Goal: Information Seeking & Learning: Learn about a topic

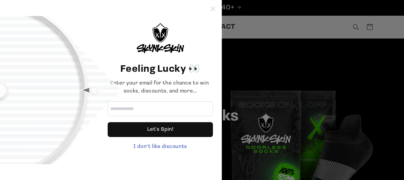
click at [212, 8] on icon at bounding box center [213, 9] width 5 height 5
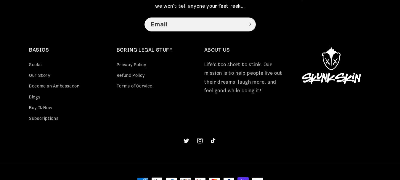
scroll to position [1541, 0]
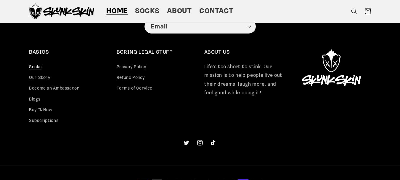
click at [33, 73] on link "Socks" at bounding box center [35, 67] width 12 height 9
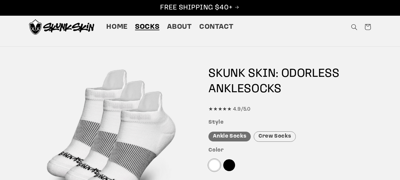
click at [276, 138] on div "Crew Socks" at bounding box center [275, 136] width 42 height 10
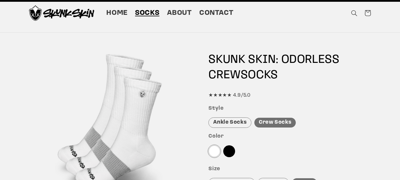
scroll to position [14, 0]
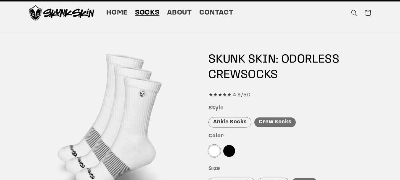
click at [233, 118] on div "Ankle Socks" at bounding box center [229, 122] width 43 height 10
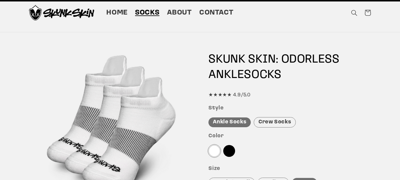
click at [275, 124] on div "Crew Socks" at bounding box center [275, 122] width 42 height 10
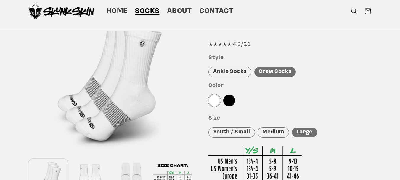
scroll to position [0, 0]
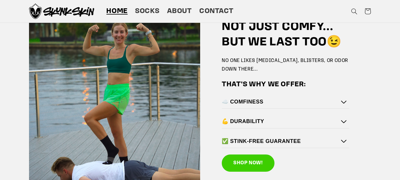
scroll to position [830, 0]
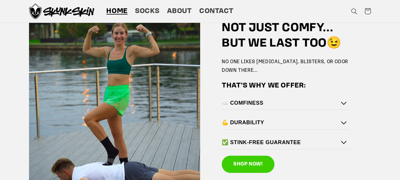
click at [344, 143] on icon at bounding box center [343, 142] width 5 height 3
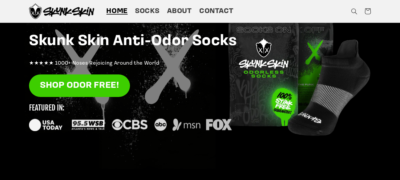
scroll to position [0, 0]
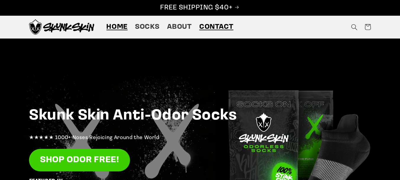
click at [222, 22] on span "Contact" at bounding box center [216, 26] width 34 height 9
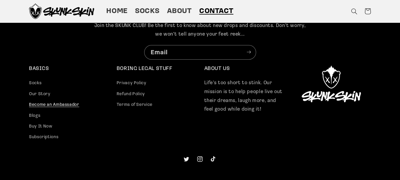
scroll to position [265, 0]
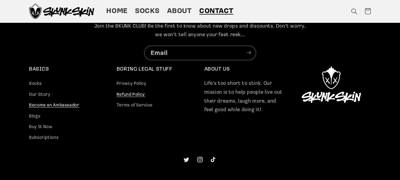
click at [131, 92] on link "Refund Policy" at bounding box center [131, 94] width 28 height 11
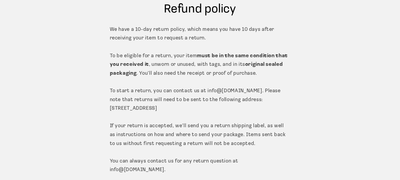
scroll to position [45, 0]
click at [205, 91] on p "We have a 10-day return policy, which means you have 10 days after receiving yo…" at bounding box center [200, 99] width 181 height 149
copy p "info@ skunkskin.com"
click at [205, 91] on p "We have a 10-day return policy, which means you have 10 days after receiving yo…" at bounding box center [200, 99] width 181 height 149
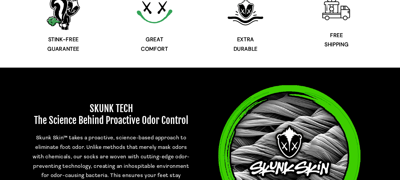
scroll to position [267, 0]
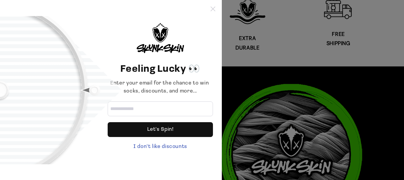
click at [212, 10] on icon at bounding box center [213, 9] width 5 height 5
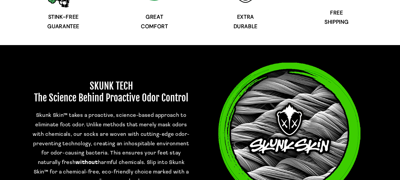
scroll to position [347, 0]
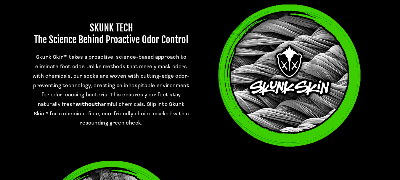
click at [42, 114] on span "Skunk Skin™ takes a proactive, science-based approach to eliminate foot odor. U…" at bounding box center [111, 90] width 157 height 71
drag, startPoint x: 42, startPoint y: 114, endPoint x: 39, endPoint y: 113, distance: 3.7
click at [39, 113] on span "Skunk Skin™ takes a proactive, science-based approach to eliminate foot odor. U…" at bounding box center [111, 90] width 157 height 71
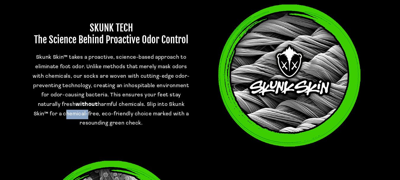
click at [39, 113] on span "Skunk Skin™ takes a proactive, science-based approach to eliminate foot odor. U…" at bounding box center [111, 90] width 157 height 71
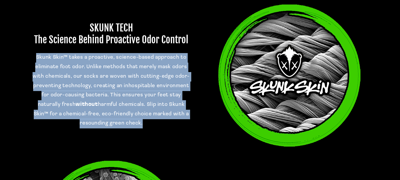
click at [39, 113] on span "Skunk Skin™ takes a proactive, science-based approach to eliminate foot odor. U…" at bounding box center [111, 90] width 157 height 71
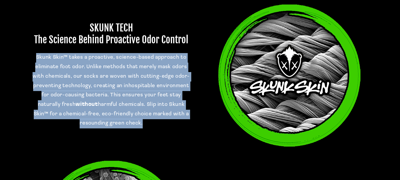
click at [39, 113] on span "Skunk Skin™ takes a proactive, science-based approach to eliminate foot odor. U…" at bounding box center [111, 90] width 157 height 71
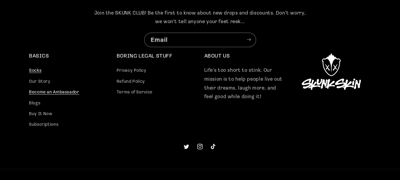
click at [37, 69] on link "Socks" at bounding box center [35, 71] width 12 height 9
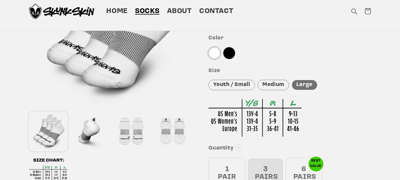
scroll to position [72, 0]
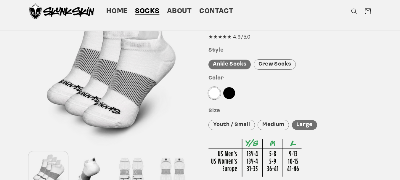
click at [276, 61] on div "Crew Socks" at bounding box center [275, 64] width 42 height 10
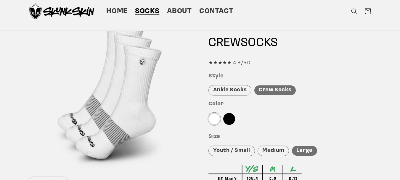
scroll to position [46, 0]
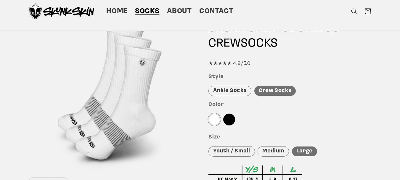
click at [235, 89] on div "Ankle Socks" at bounding box center [229, 91] width 43 height 10
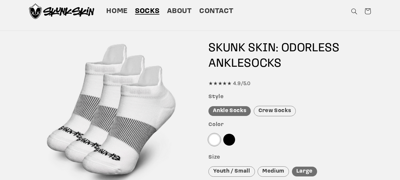
scroll to position [24, 0]
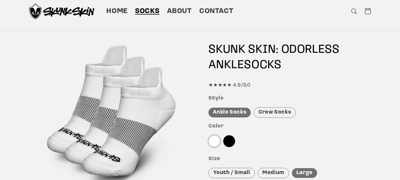
click at [291, 48] on h1 "SKUNK SKIN: ODORLESS ANKLE SOCKS" at bounding box center [289, 57] width 163 height 31
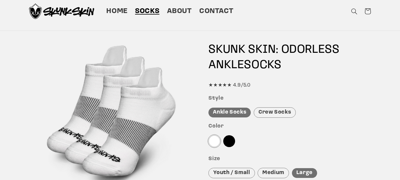
click at [291, 48] on h1 "SKUNK SKIN: ODORLESS ANKLE SOCKS" at bounding box center [289, 57] width 163 height 31
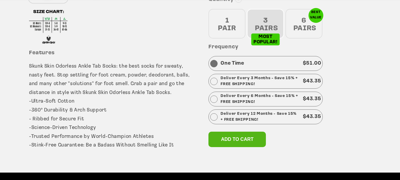
scroll to position [261, 0]
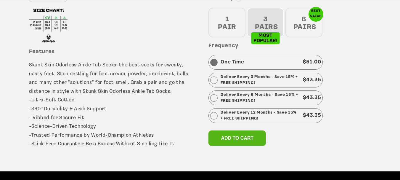
click at [36, 106] on p "Skunk Skin Odorless Ankle Tab Socks: the best socks for sweaty, nasty feet. Sto…" at bounding box center [110, 109] width 163 height 97
click at [39, 117] on p "Skunk Skin Odorless Ankle Tab Socks: the best socks for sweaty, nasty feet. Sto…" at bounding box center [110, 109] width 163 height 97
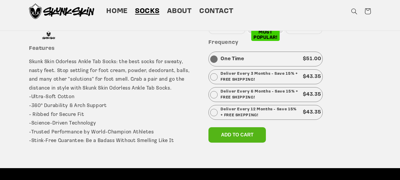
scroll to position [263, 0]
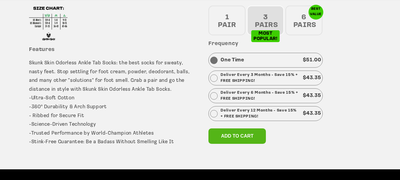
click at [81, 62] on p "Skunk Skin Odorless Ankle Tab Socks: the best socks for sweaty, nasty feet. Sto…" at bounding box center [110, 107] width 163 height 97
drag, startPoint x: 81, startPoint y: 62, endPoint x: 84, endPoint y: 57, distance: 5.7
click at [84, 57] on div "Features Skunk Skin Odorless Ankle Tab Socks: the best socks for sweaty, nasty …" at bounding box center [110, 100] width 163 height 109
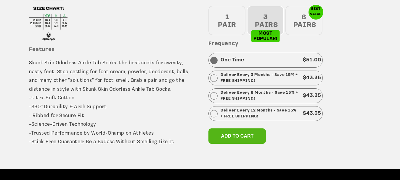
click at [84, 57] on div "Features Skunk Skin Odorless Ankle Tab Socks: the best socks for sweaty, nasty …" at bounding box center [110, 100] width 163 height 109
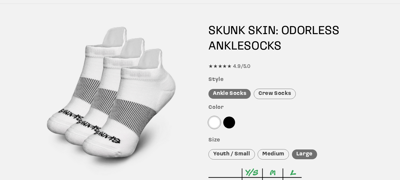
scroll to position [43, 0]
click at [271, 91] on div "Crew Socks" at bounding box center [275, 94] width 42 height 10
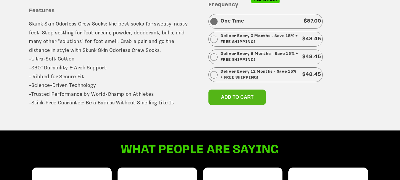
scroll to position [303, 0]
